Goal: Information Seeking & Learning: Learn about a topic

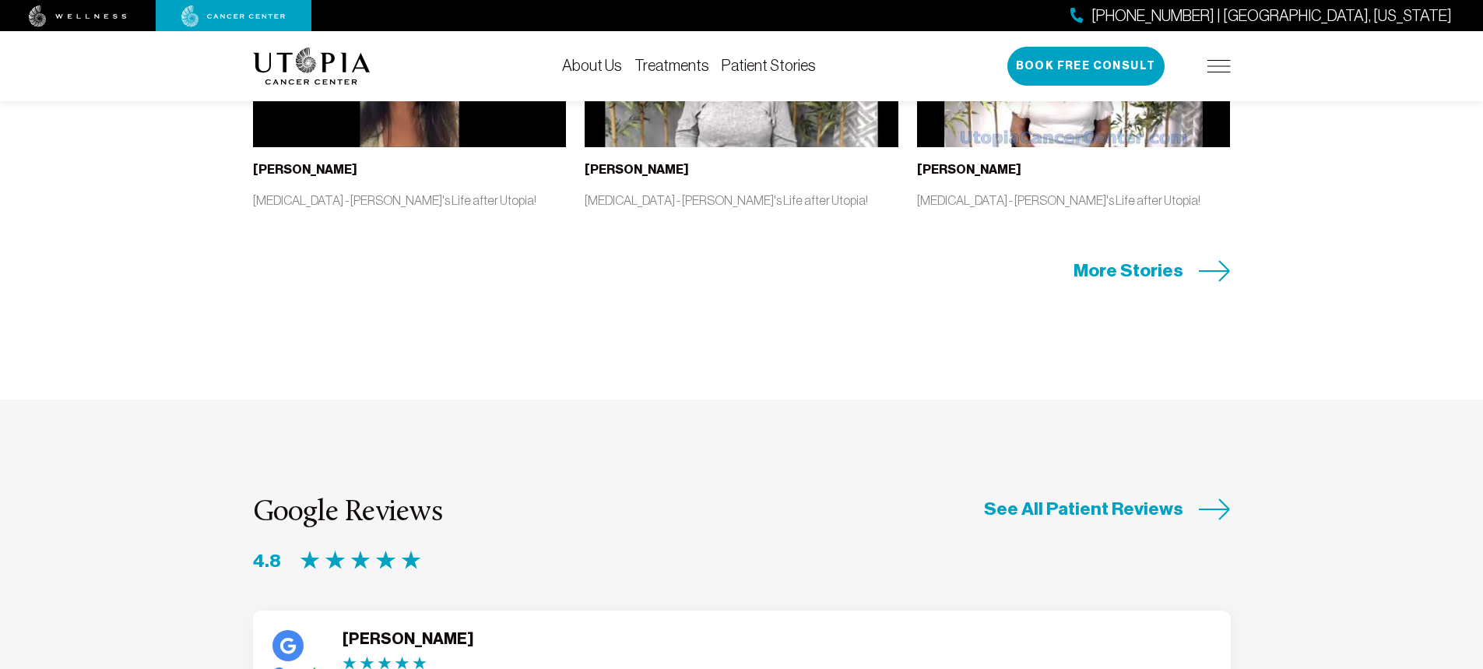
scroll to position [3892, 0]
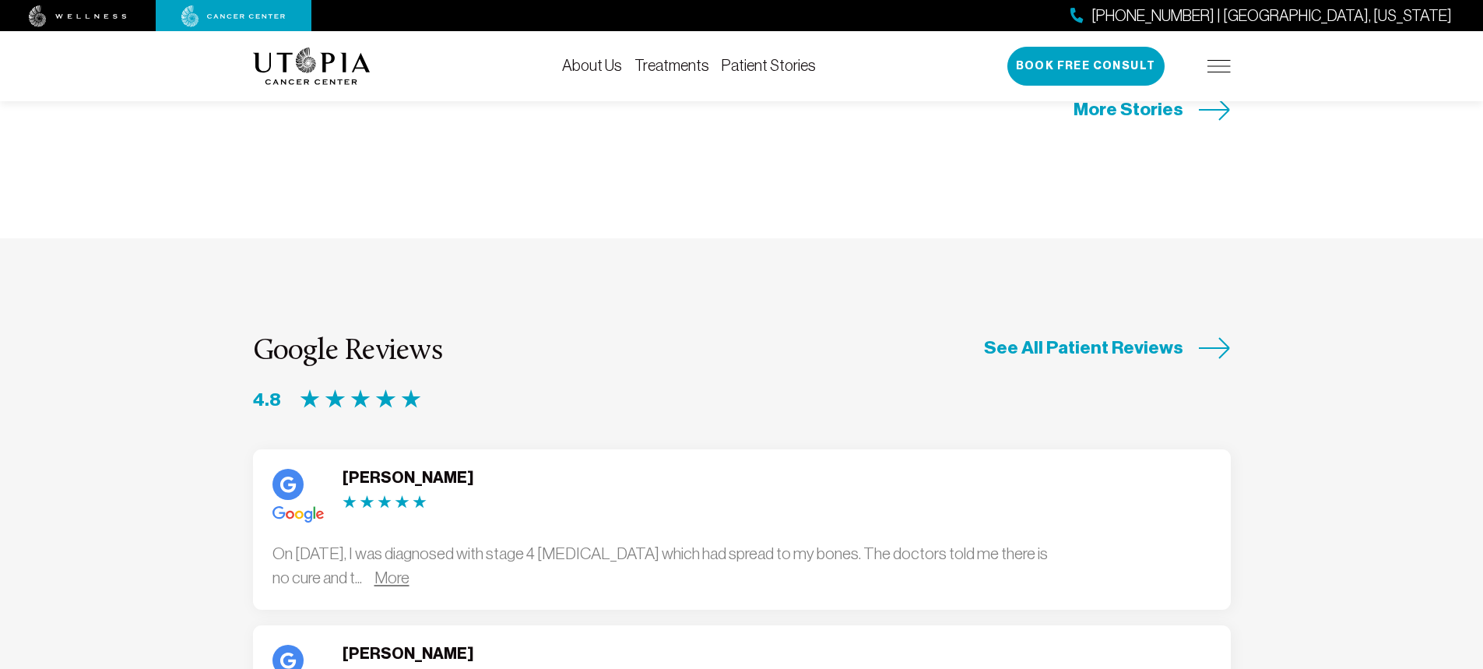
click at [409, 568] on link "More" at bounding box center [391, 577] width 35 height 18
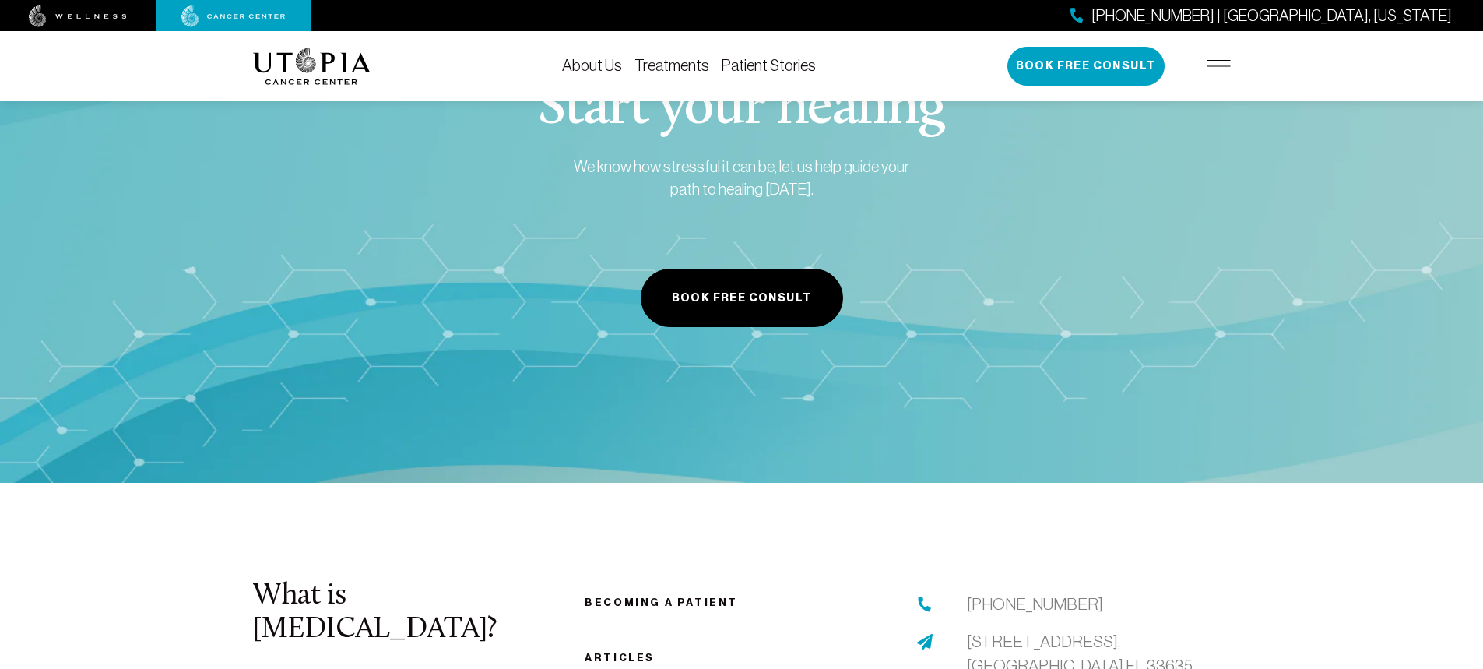
scroll to position [5838, 0]
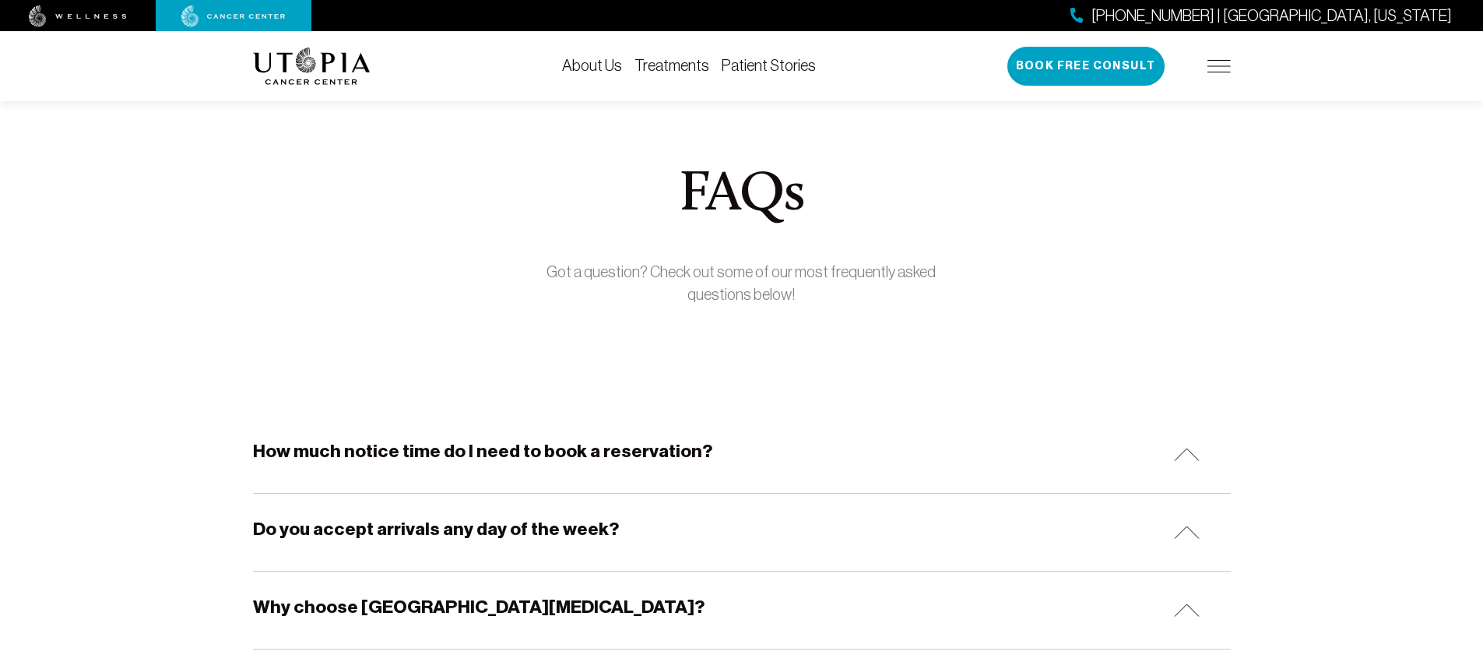
click at [304, 451] on h5 "How much notice time do I need to book a reservation?" at bounding box center [482, 451] width 459 height 24
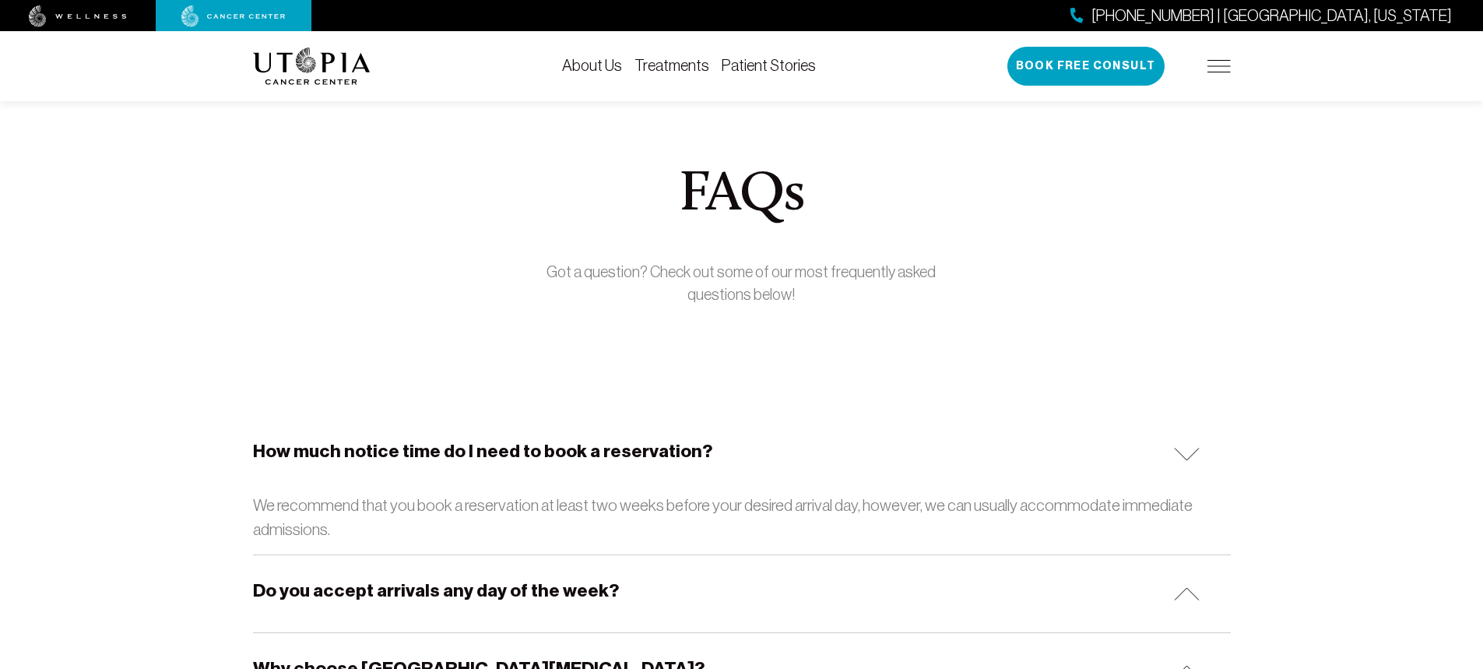
click at [304, 451] on h5 "How much notice time do I need to book a reservation?" at bounding box center [482, 451] width 459 height 24
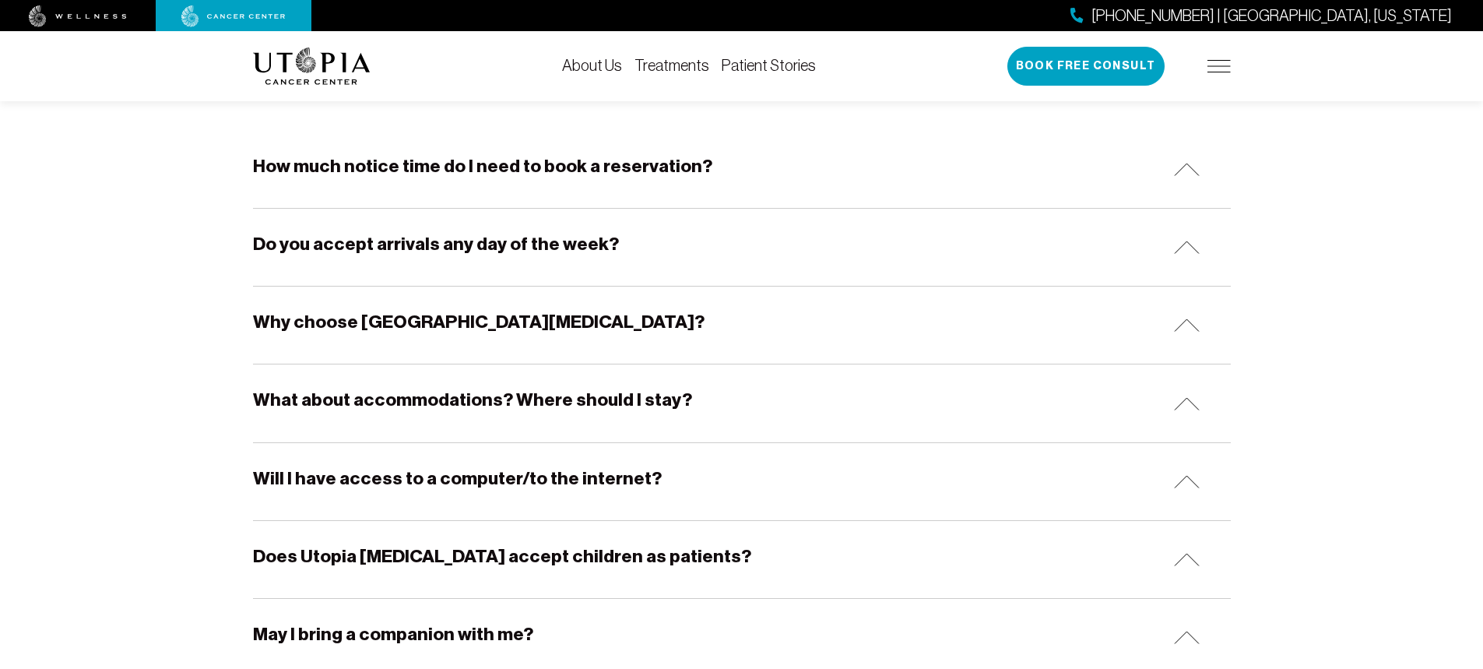
scroll to position [311, 0]
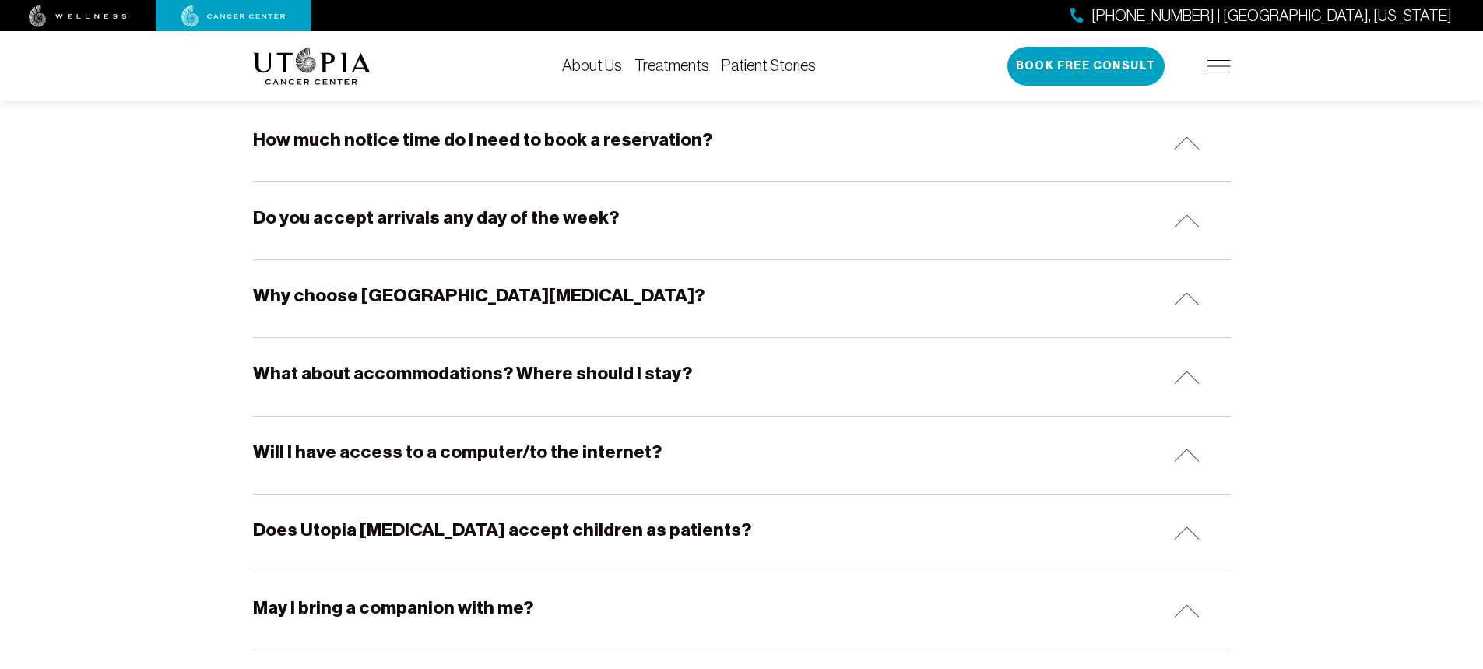
click at [352, 477] on div "Will I have access to a computer/to the internet?" at bounding box center [742, 454] width 978 height 77
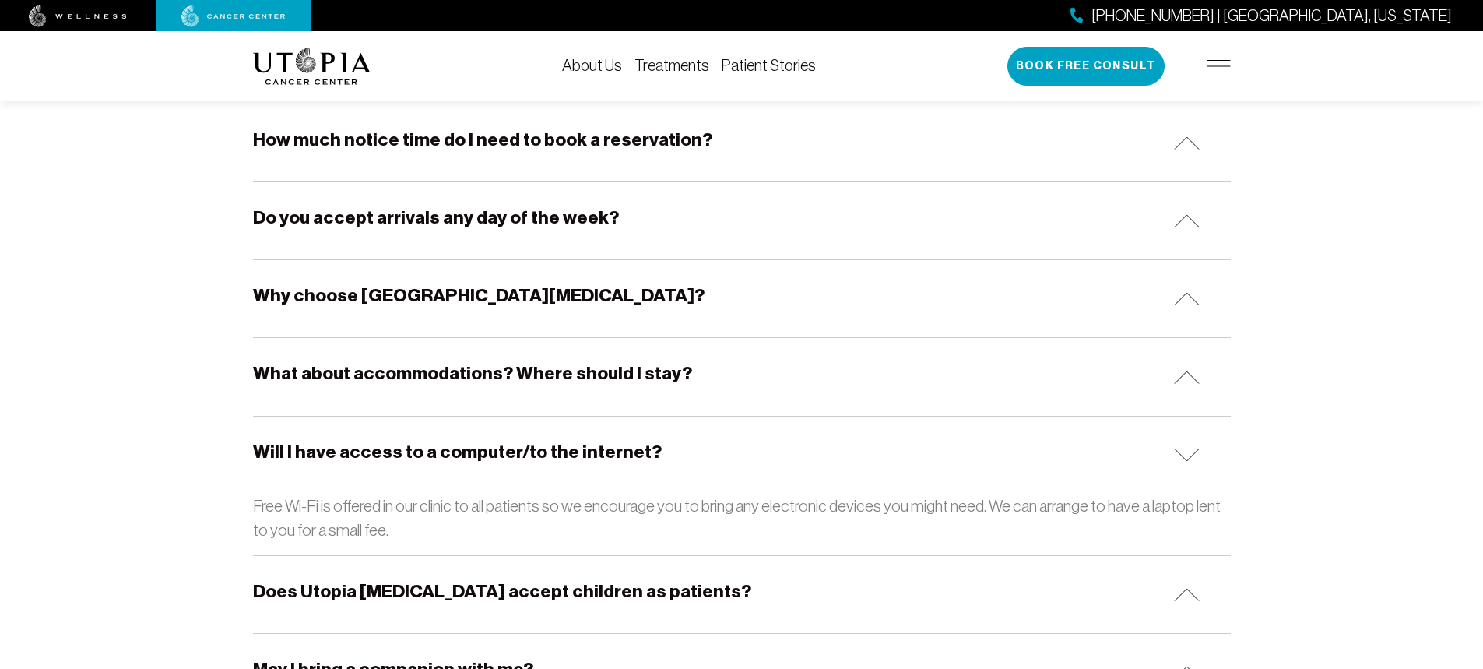
click at [353, 462] on h5 "Will I have access to a computer/to the internet?" at bounding box center [457, 452] width 409 height 24
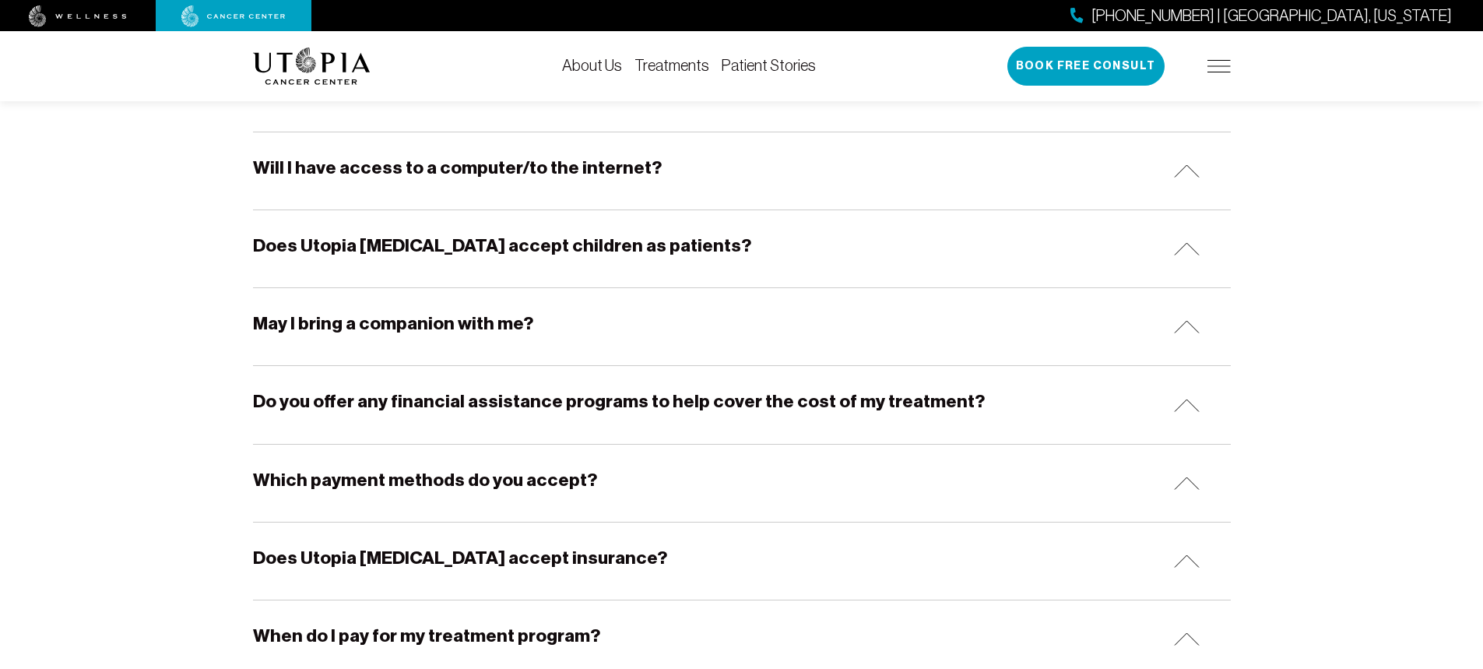
scroll to position [623, 0]
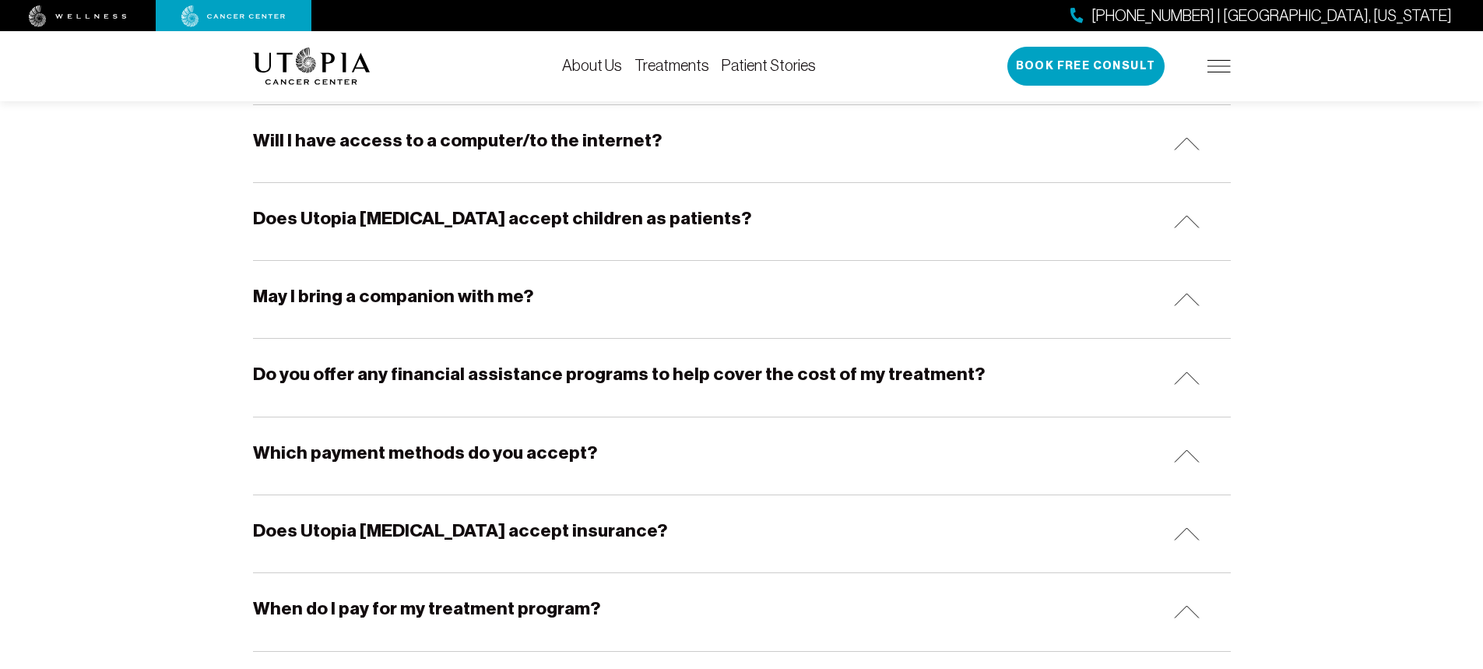
click at [259, 528] on h5 "Does Utopia [MEDICAL_DATA] accept insurance?" at bounding box center [460, 530] width 414 height 24
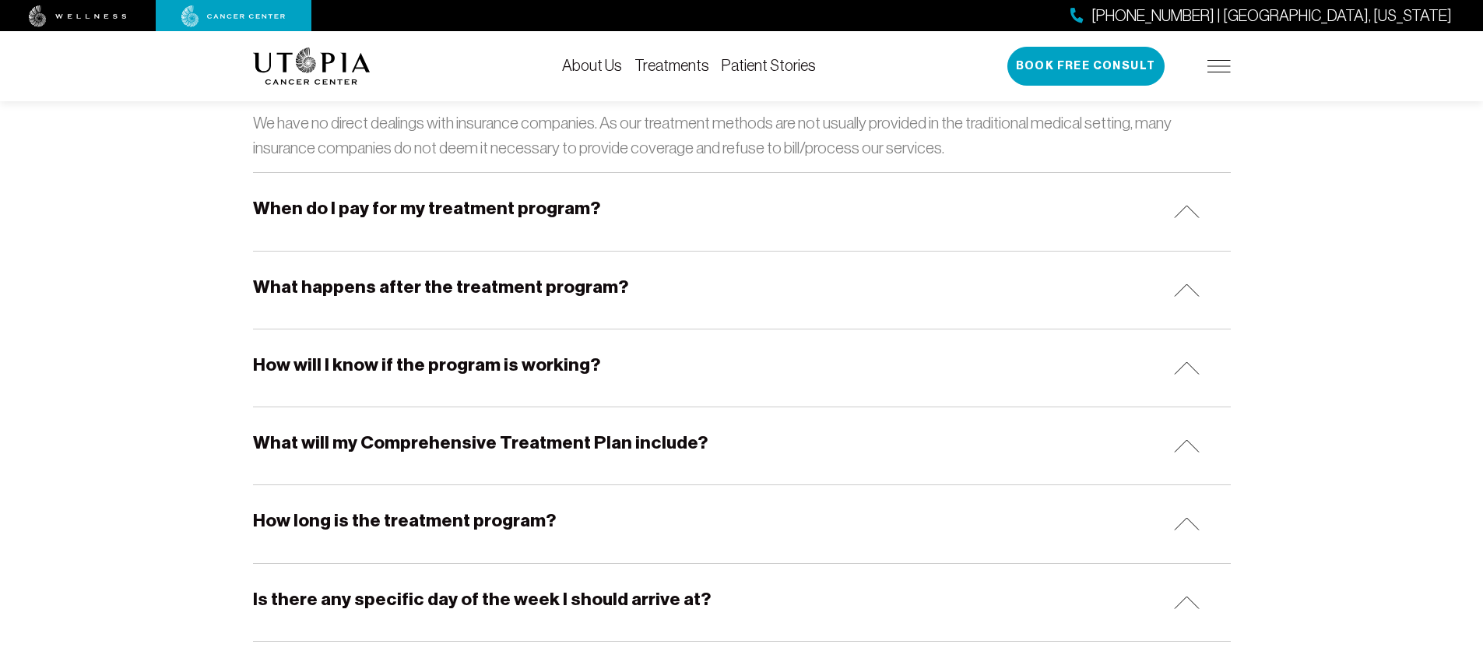
scroll to position [1090, 0]
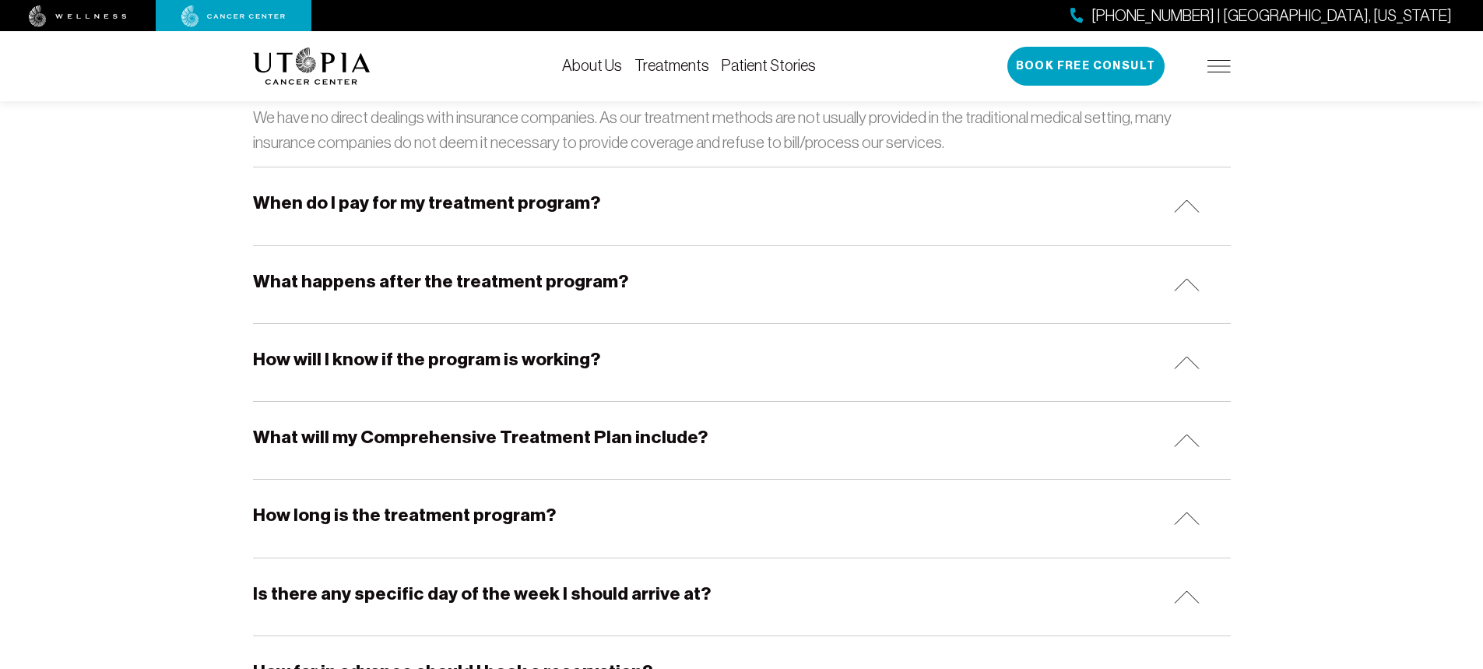
click at [440, 502] on div "How long is the treatment program?" at bounding box center [742, 517] width 978 height 77
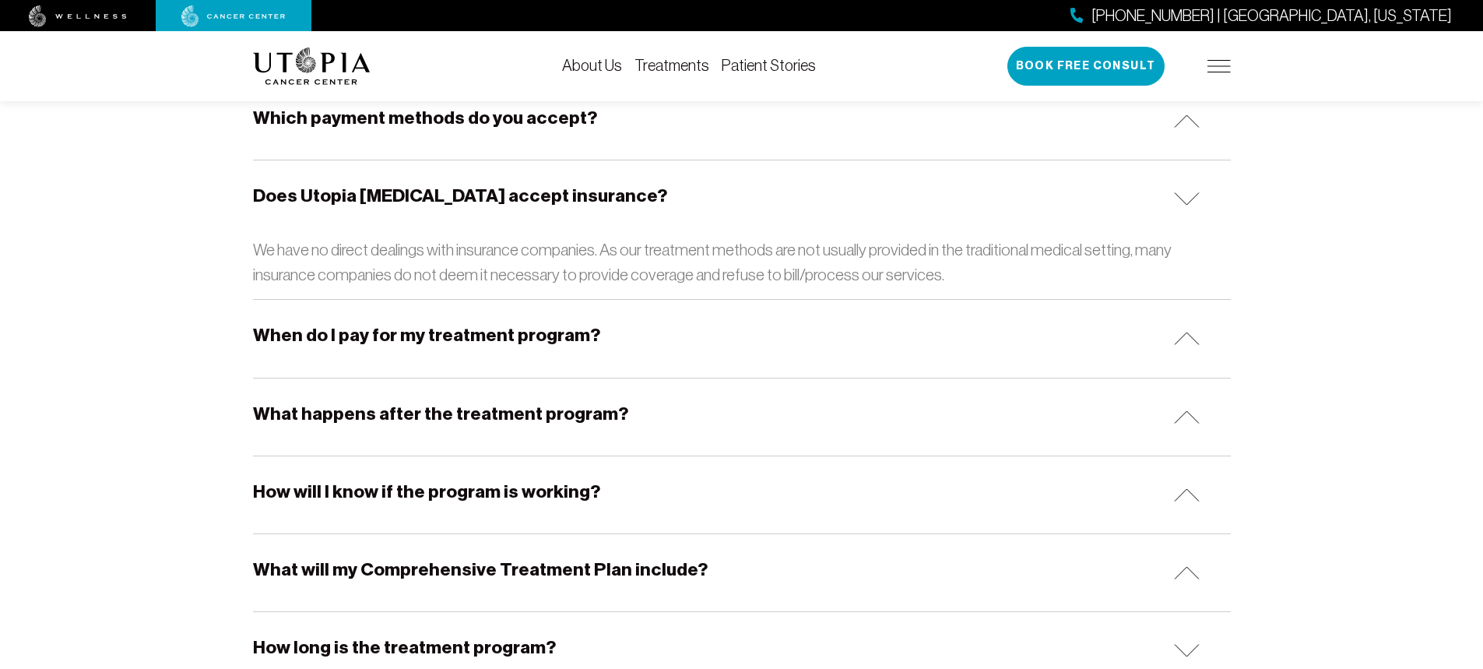
scroll to position [934, 0]
